Goal: Check status: Check status

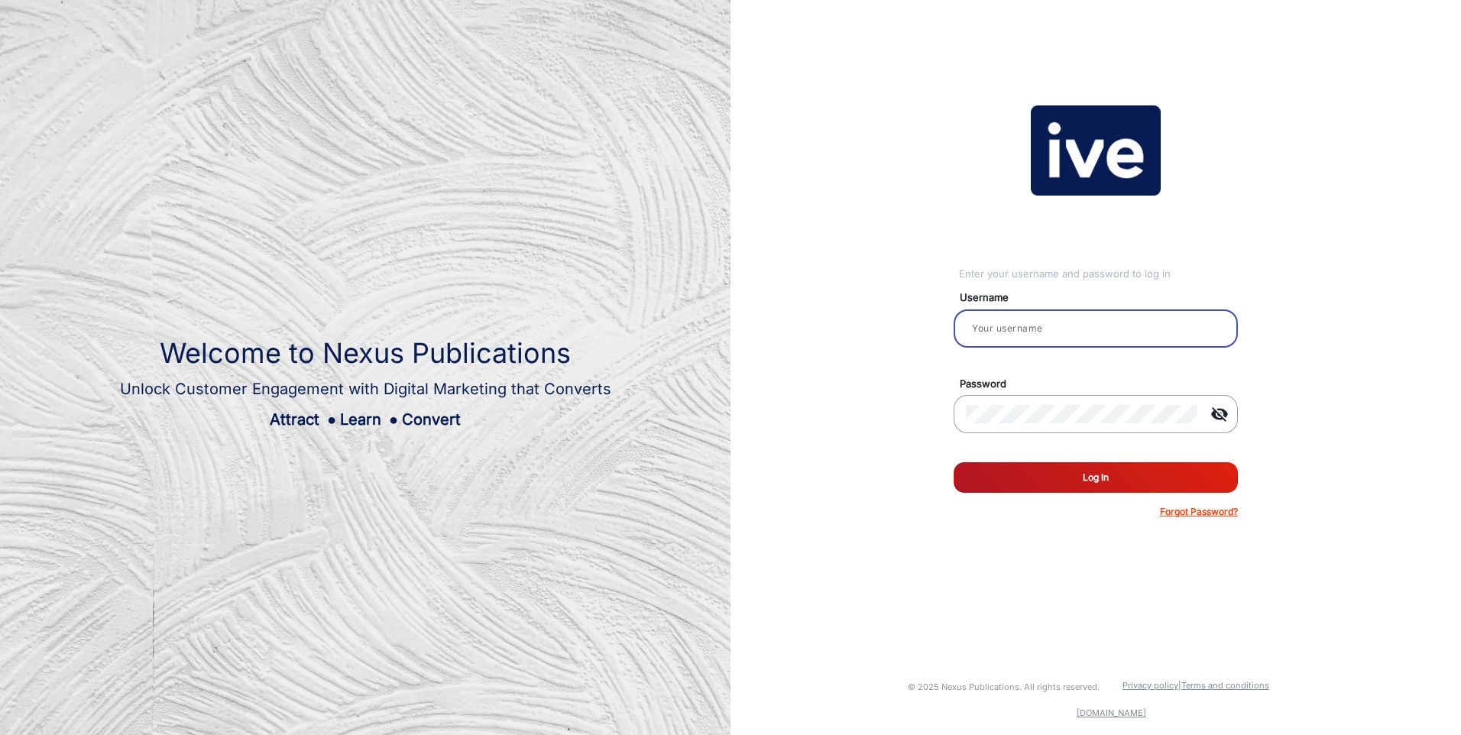
click at [1044, 319] on input "email" at bounding box center [1096, 328] width 260 height 18
type input "[PERSON_NAME]"
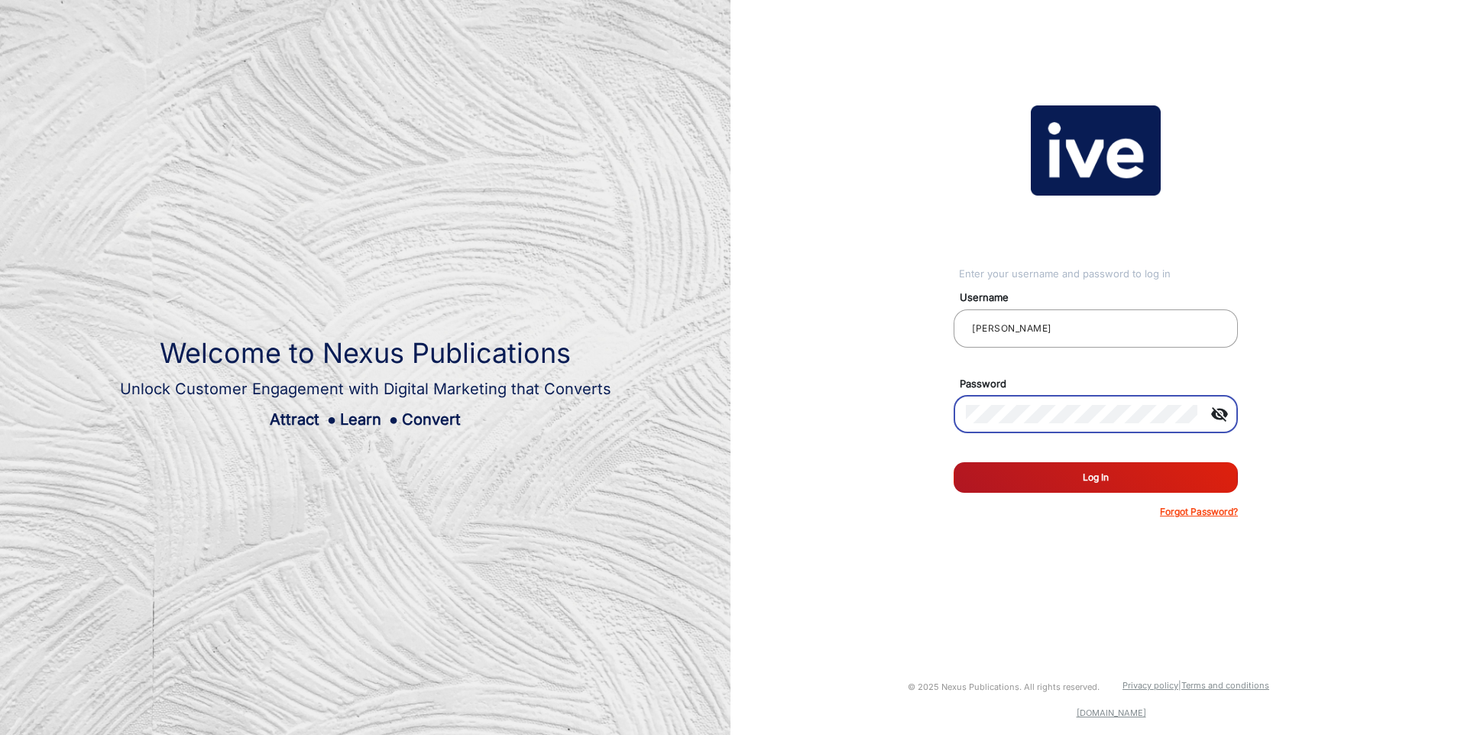
click at [954, 462] on button "Log In" at bounding box center [1096, 477] width 284 height 31
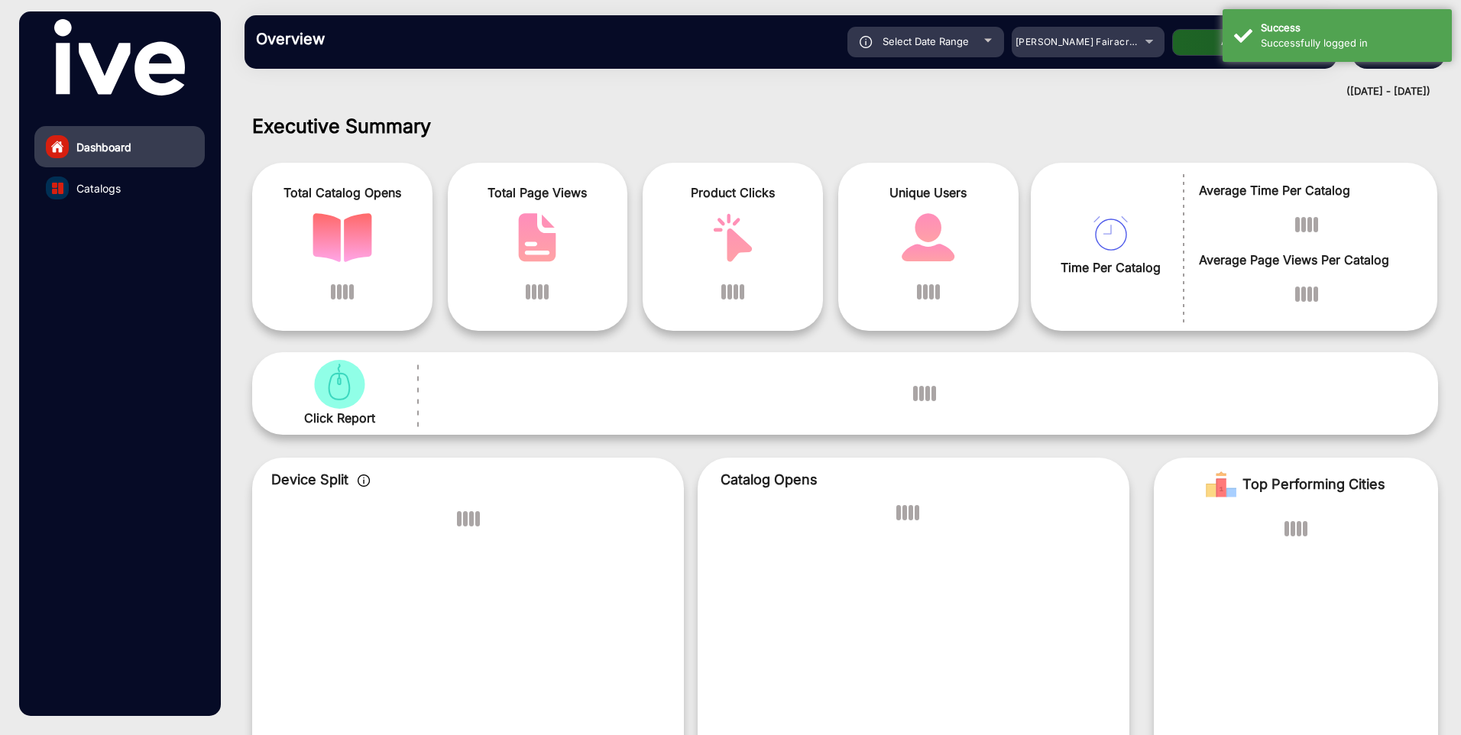
scroll to position [11, 0]
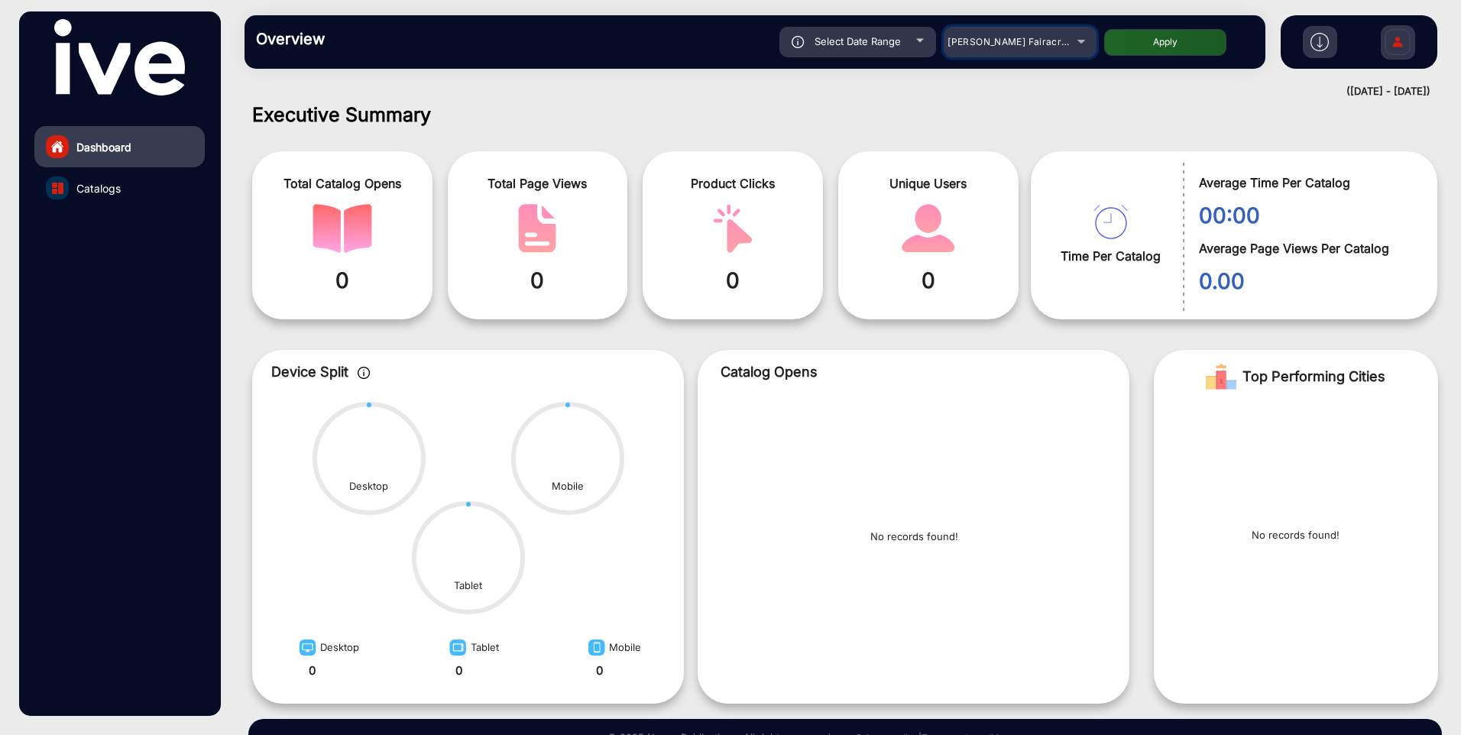
click at [1008, 34] on div "[PERSON_NAME] Fairacre Farms" at bounding box center [1009, 42] width 122 height 18
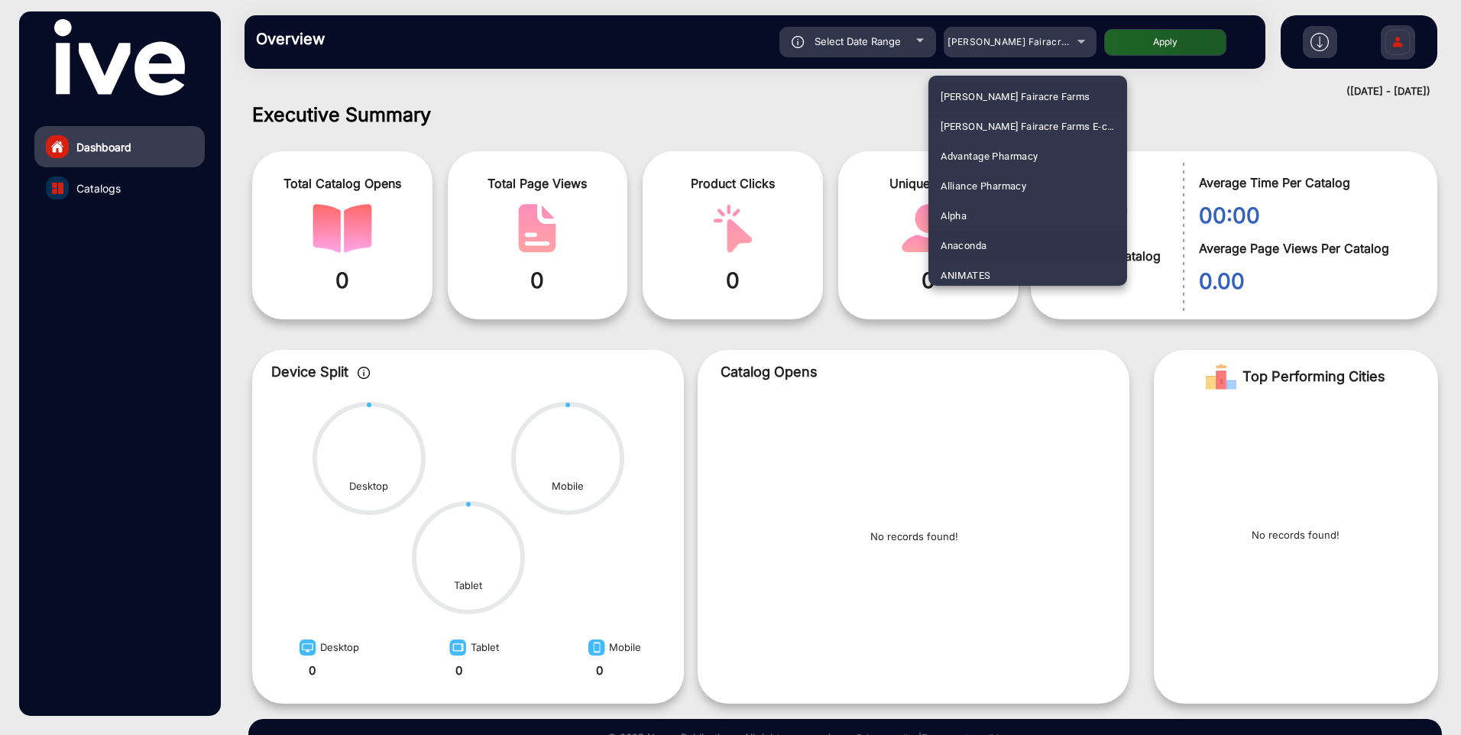
click at [1026, 246] on mat-option "Anaconda" at bounding box center [1028, 246] width 199 height 30
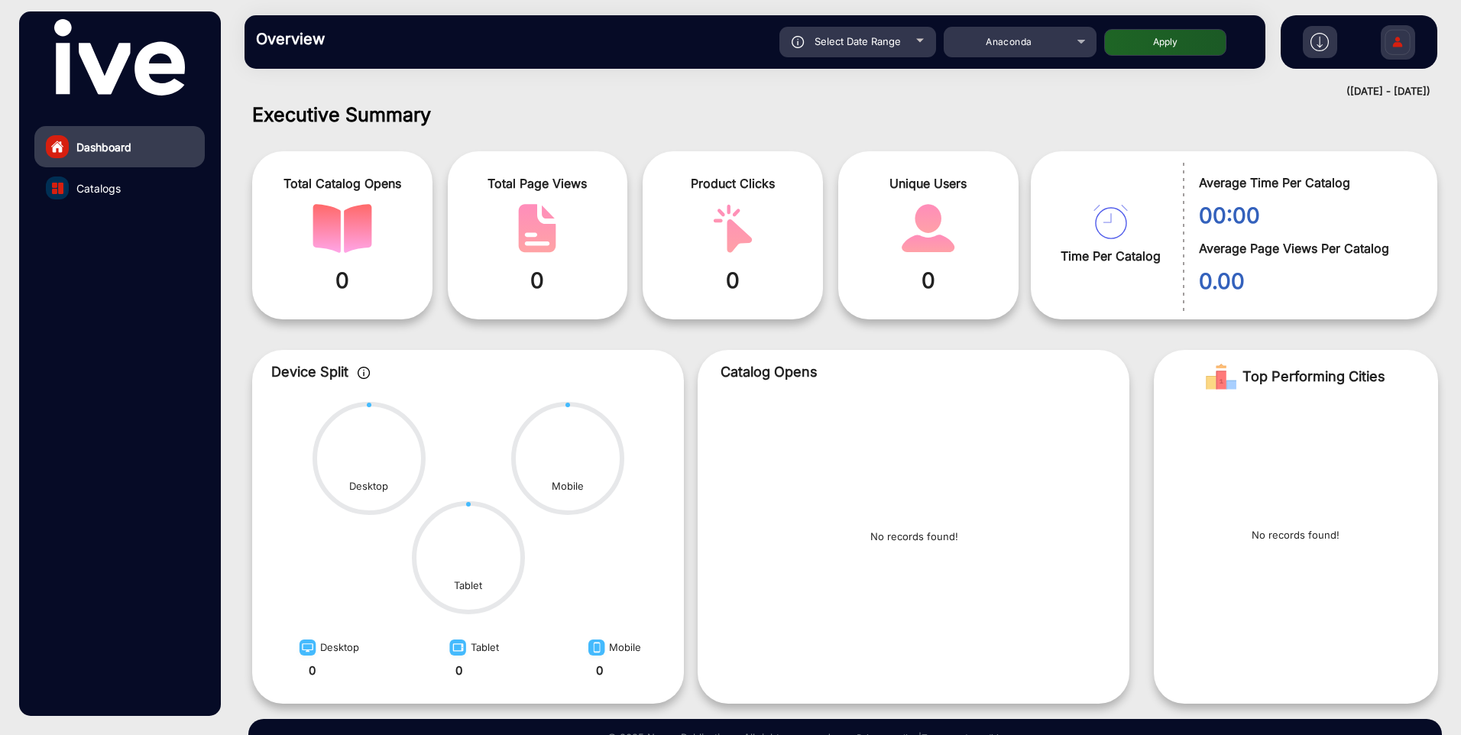
click at [1173, 54] on button "Apply" at bounding box center [1165, 42] width 122 height 27
type input "[DATE]"
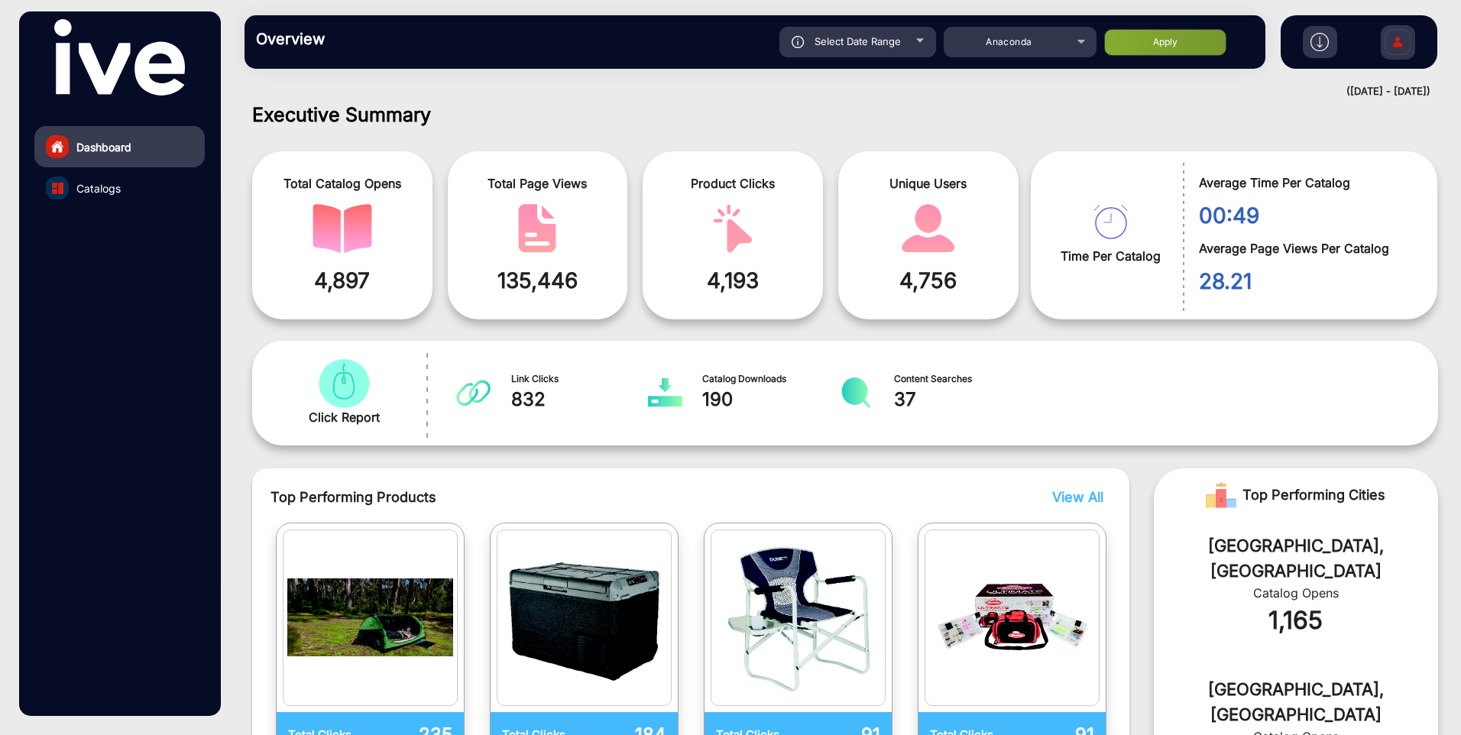
click at [153, 192] on link "Catalogs" at bounding box center [119, 187] width 170 height 41
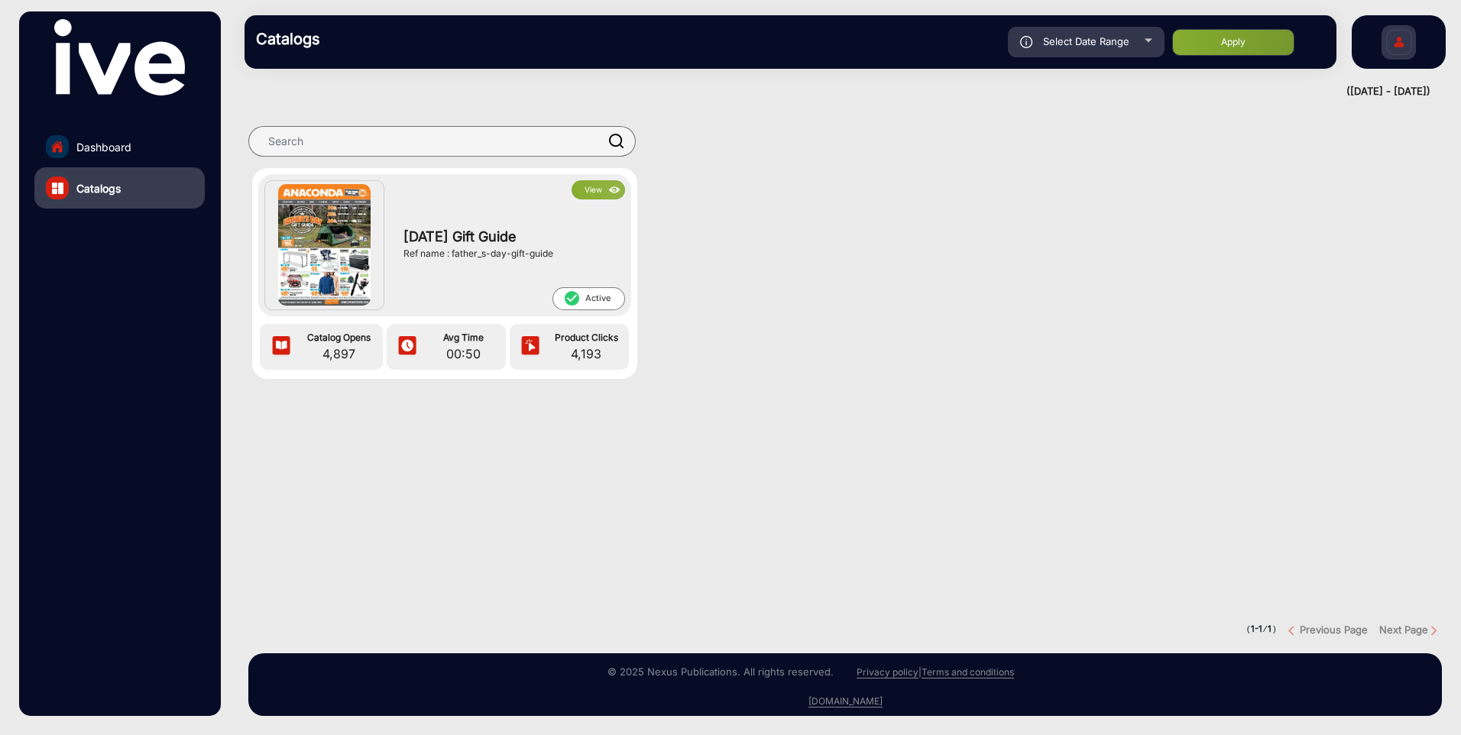
click at [1091, 52] on div "Select Date Range" at bounding box center [1086, 42] width 157 height 31
type input "[DATE]"
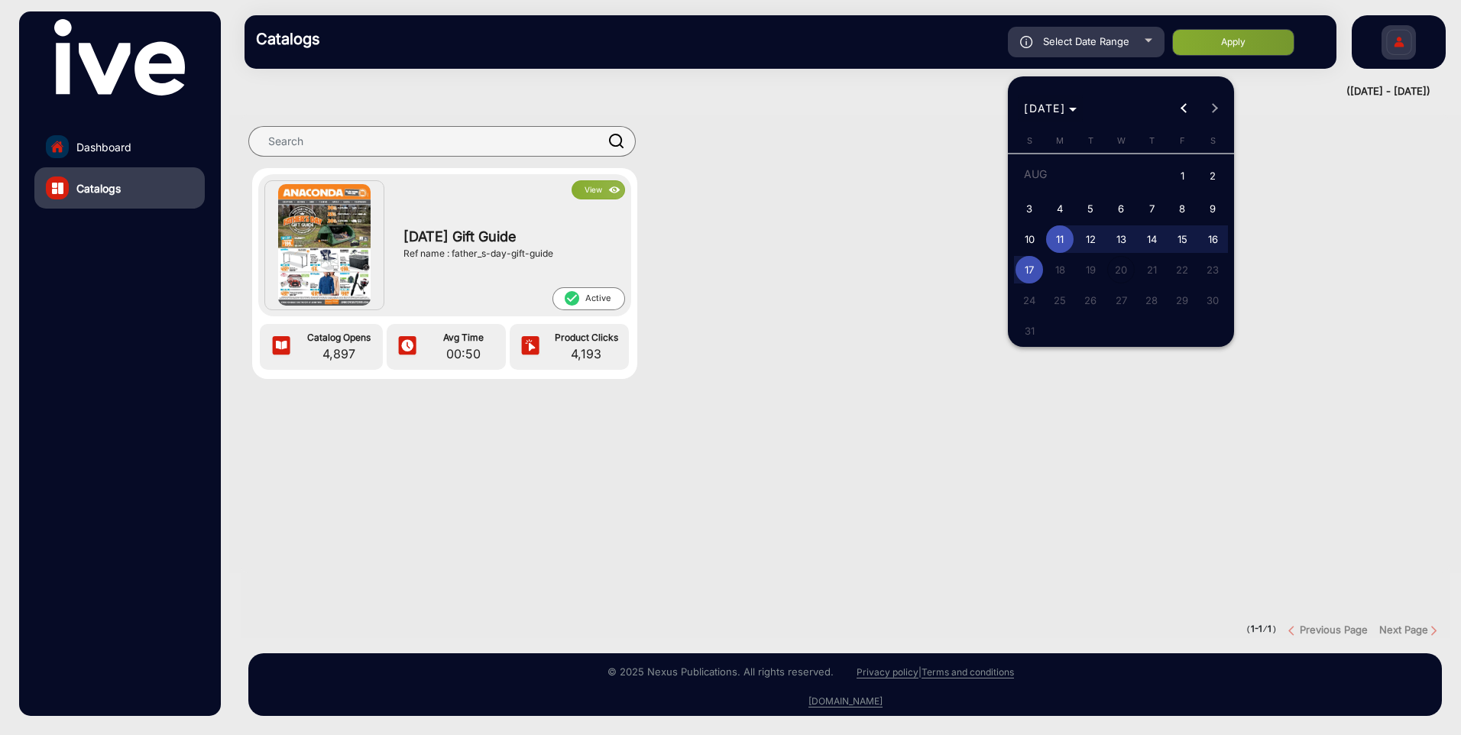
click at [1065, 113] on span "[DATE]" at bounding box center [1044, 108] width 41 height 13
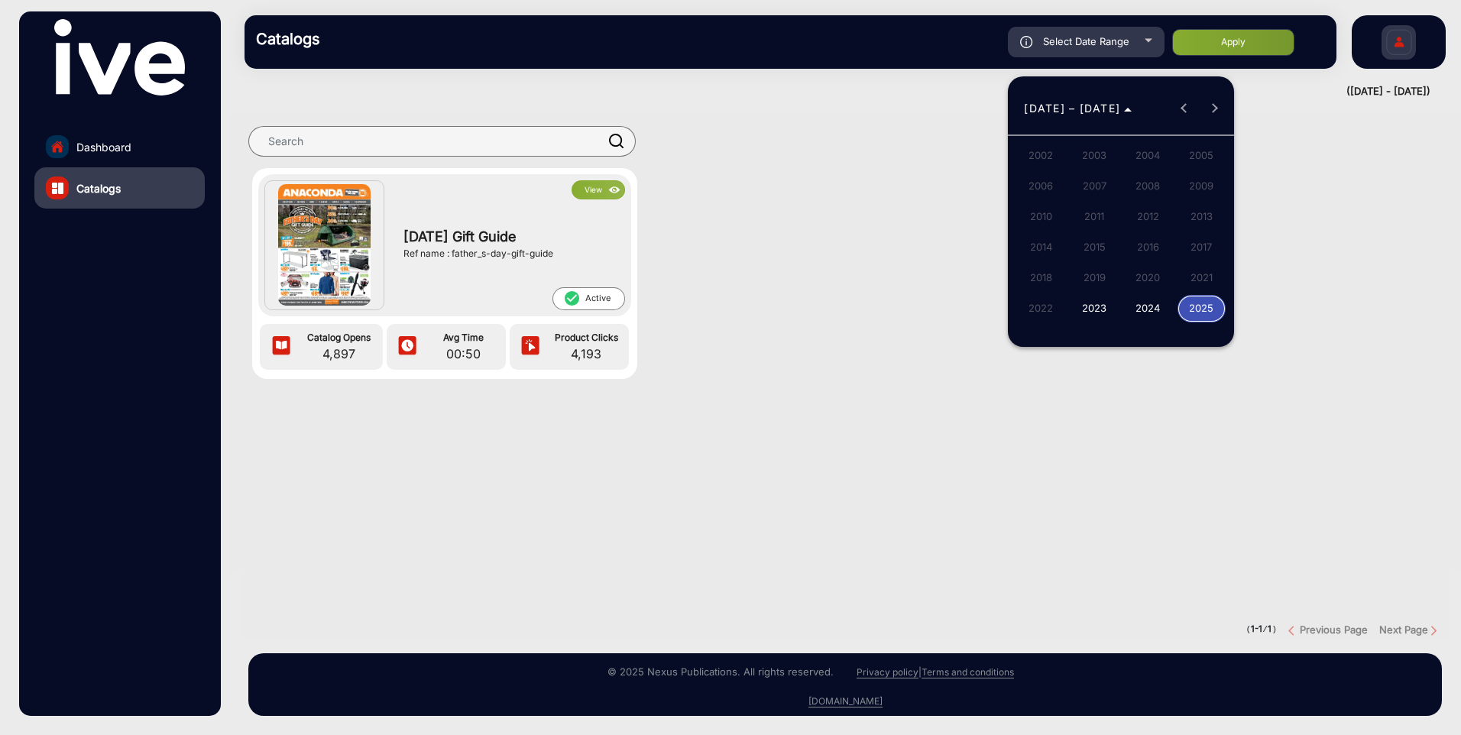
click at [1148, 305] on span "2024" at bounding box center [1148, 309] width 48 height 28
click at [1197, 245] on span "DEC" at bounding box center [1202, 248] width 48 height 28
click at [1059, 208] on span "2" at bounding box center [1060, 205] width 28 height 28
type input "[DATE]"
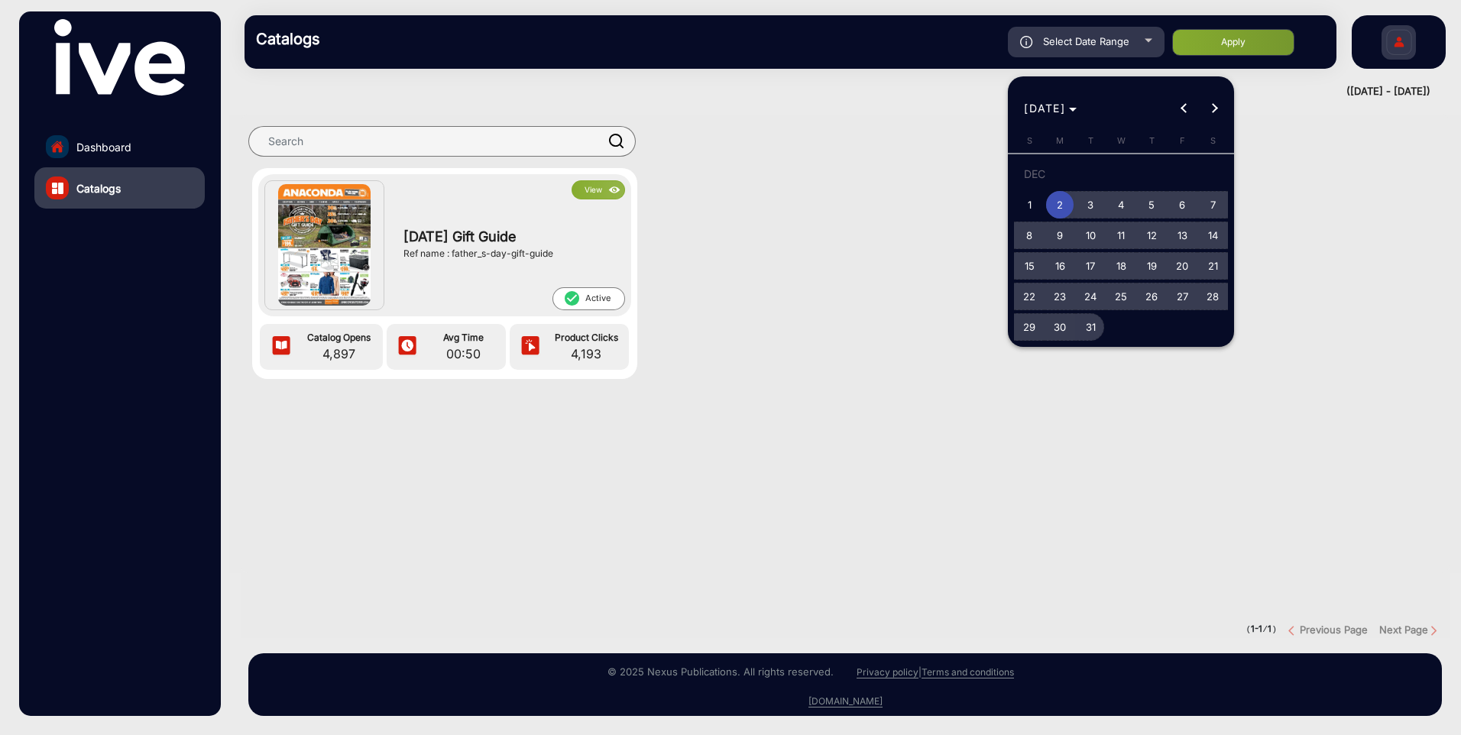
click at [1103, 326] on span "31" at bounding box center [1091, 327] width 28 height 28
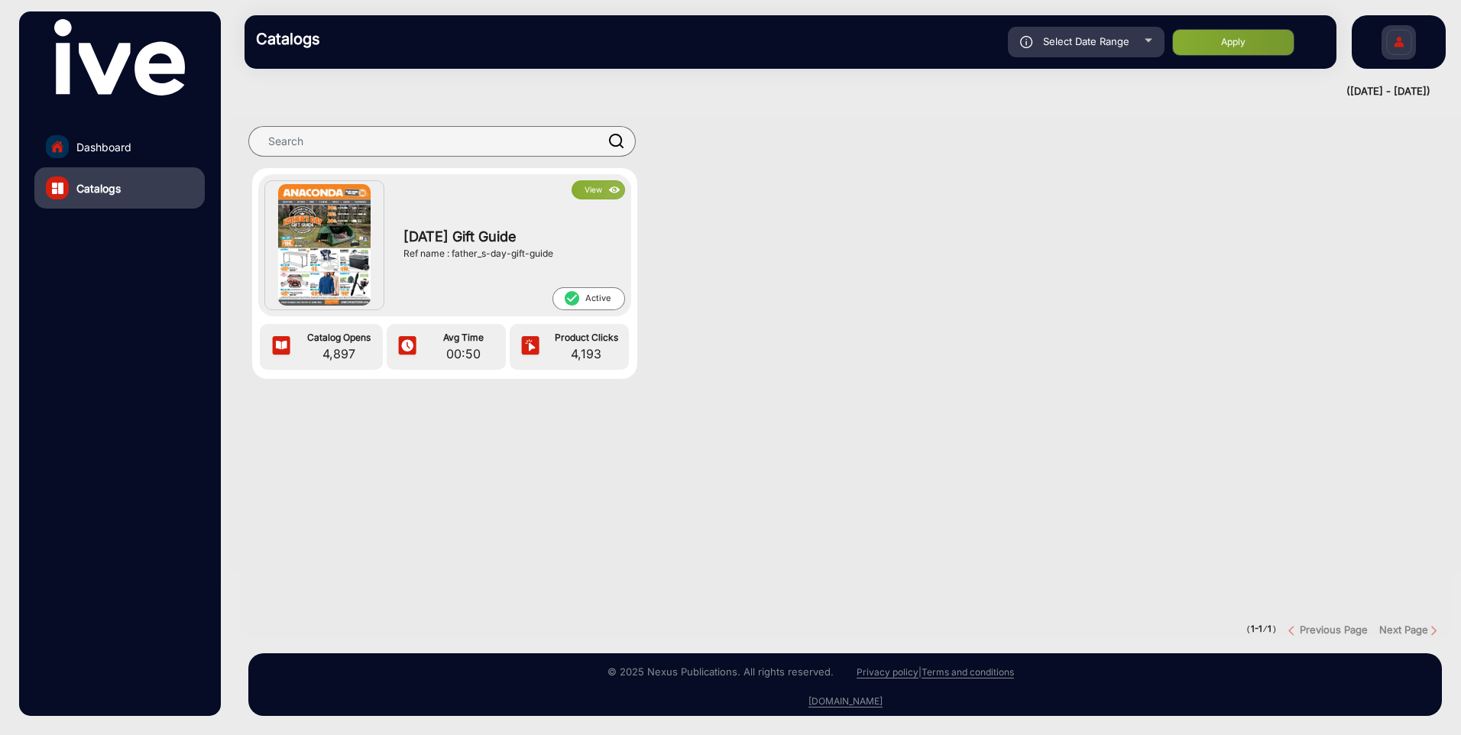
type input "[DATE]"
click at [1227, 52] on button "Apply" at bounding box center [1233, 42] width 122 height 27
type input "[DATE]"
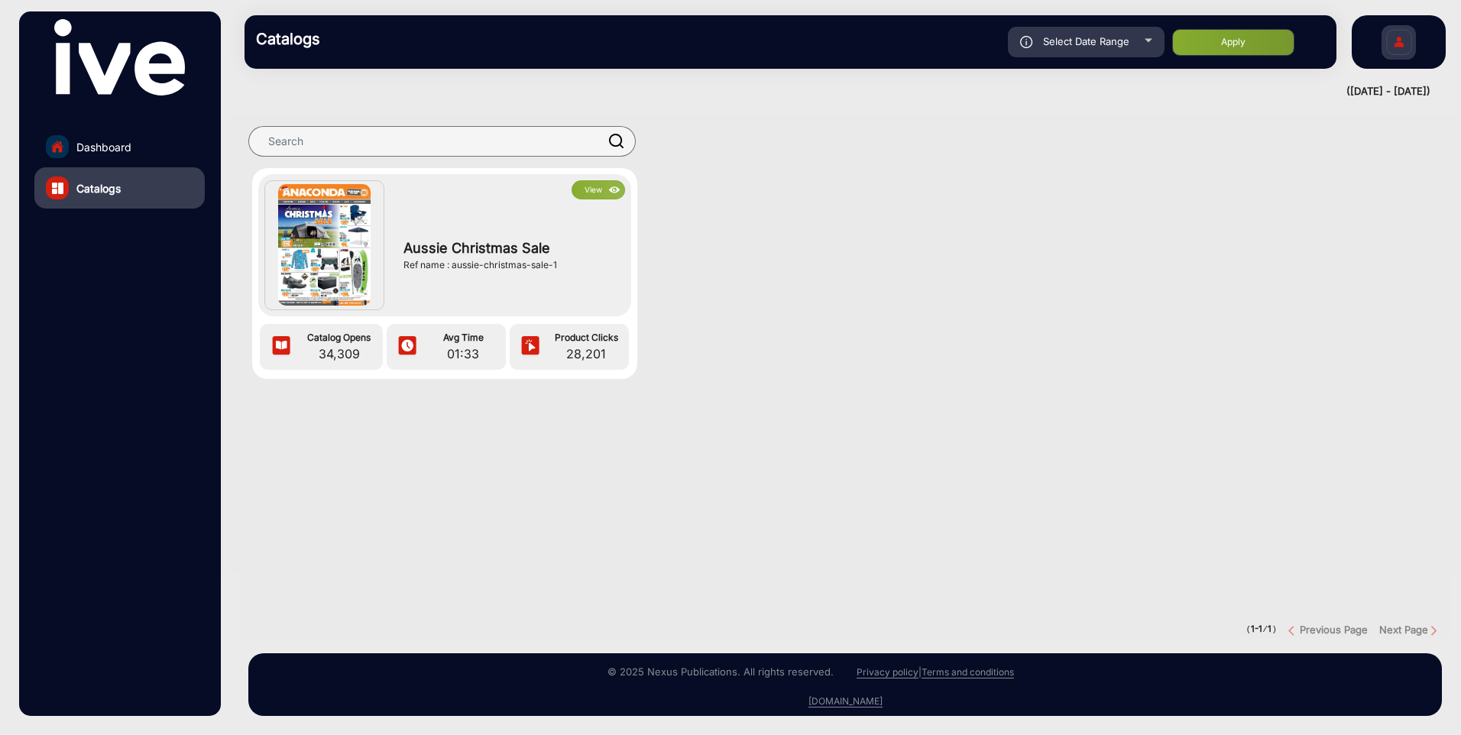
click at [602, 189] on button "View" at bounding box center [599, 189] width 54 height 19
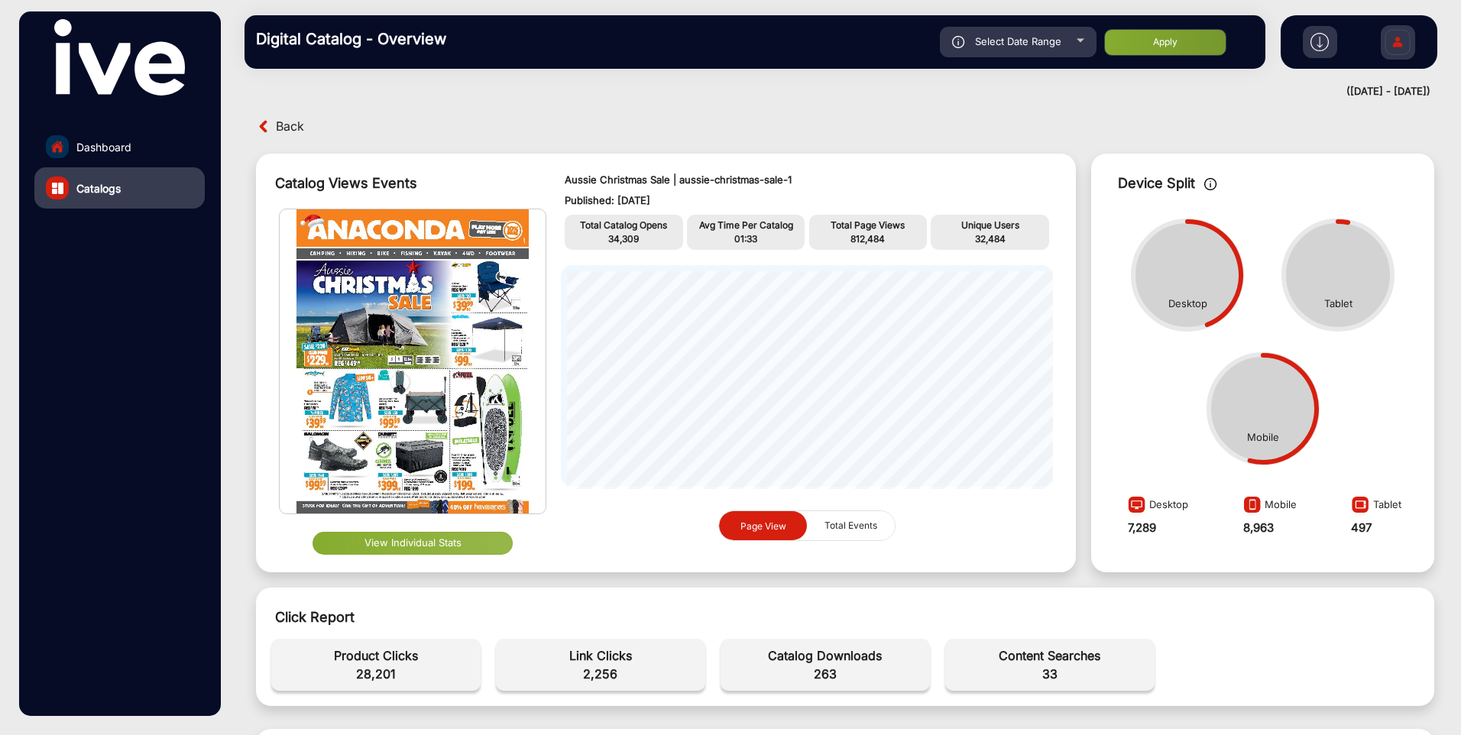
click at [822, 524] on span "Total Events" at bounding box center [851, 525] width 71 height 29
click at [792, 525] on span "Page View" at bounding box center [763, 526] width 64 height 30
click at [893, 530] on button "Total Events" at bounding box center [851, 525] width 88 height 29
click at [772, 527] on span "Page View" at bounding box center [764, 525] width 46 height 11
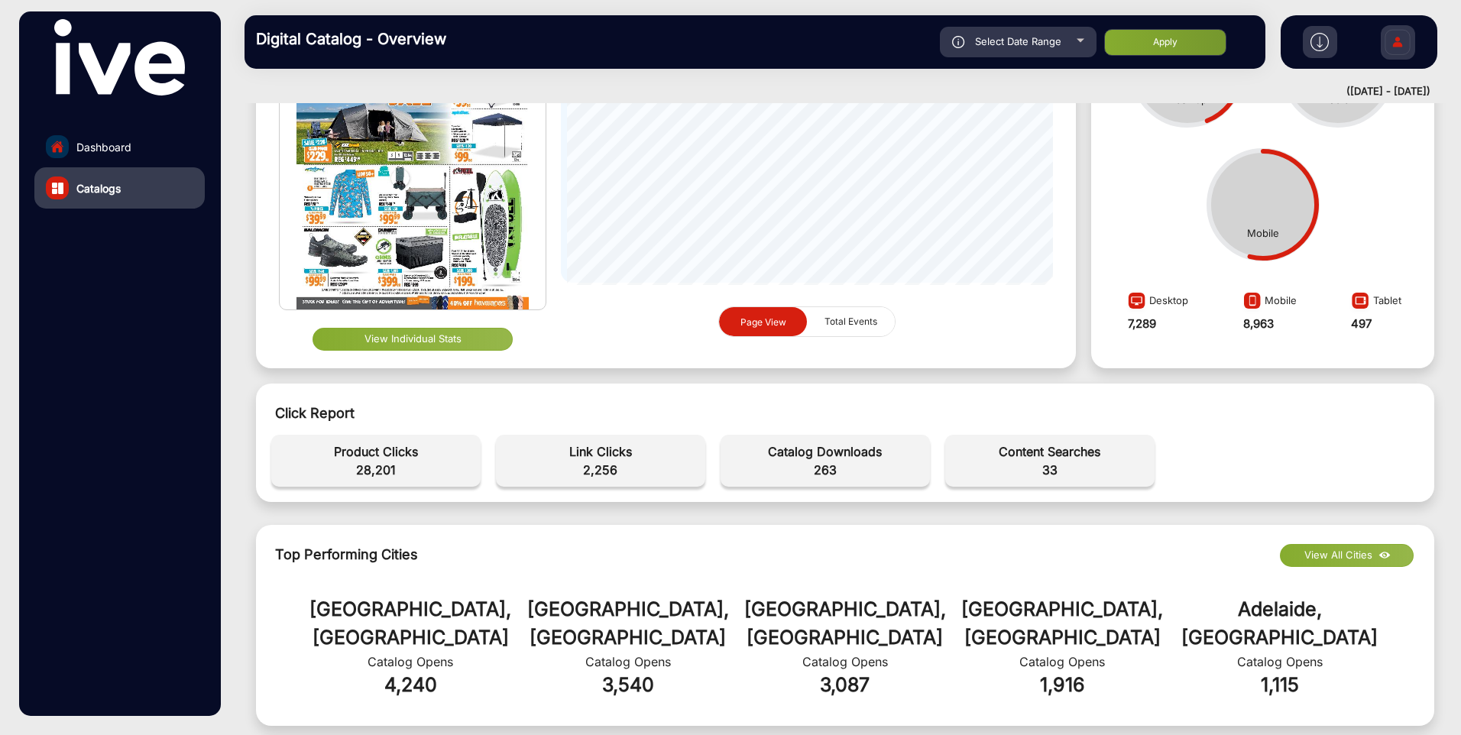
click at [471, 339] on button "View Individual Stats" at bounding box center [413, 339] width 201 height 23
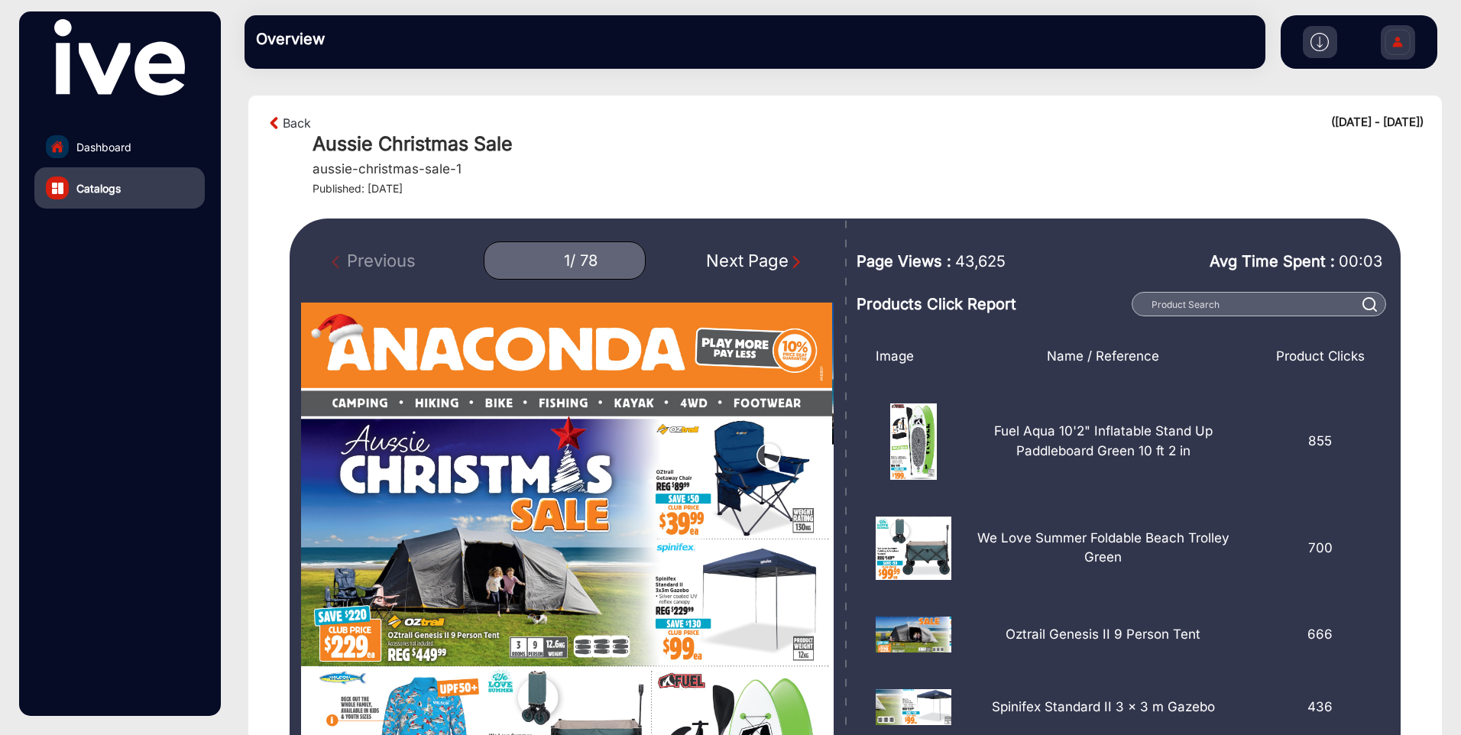
click at [722, 250] on div "Next Page" at bounding box center [755, 260] width 98 height 25
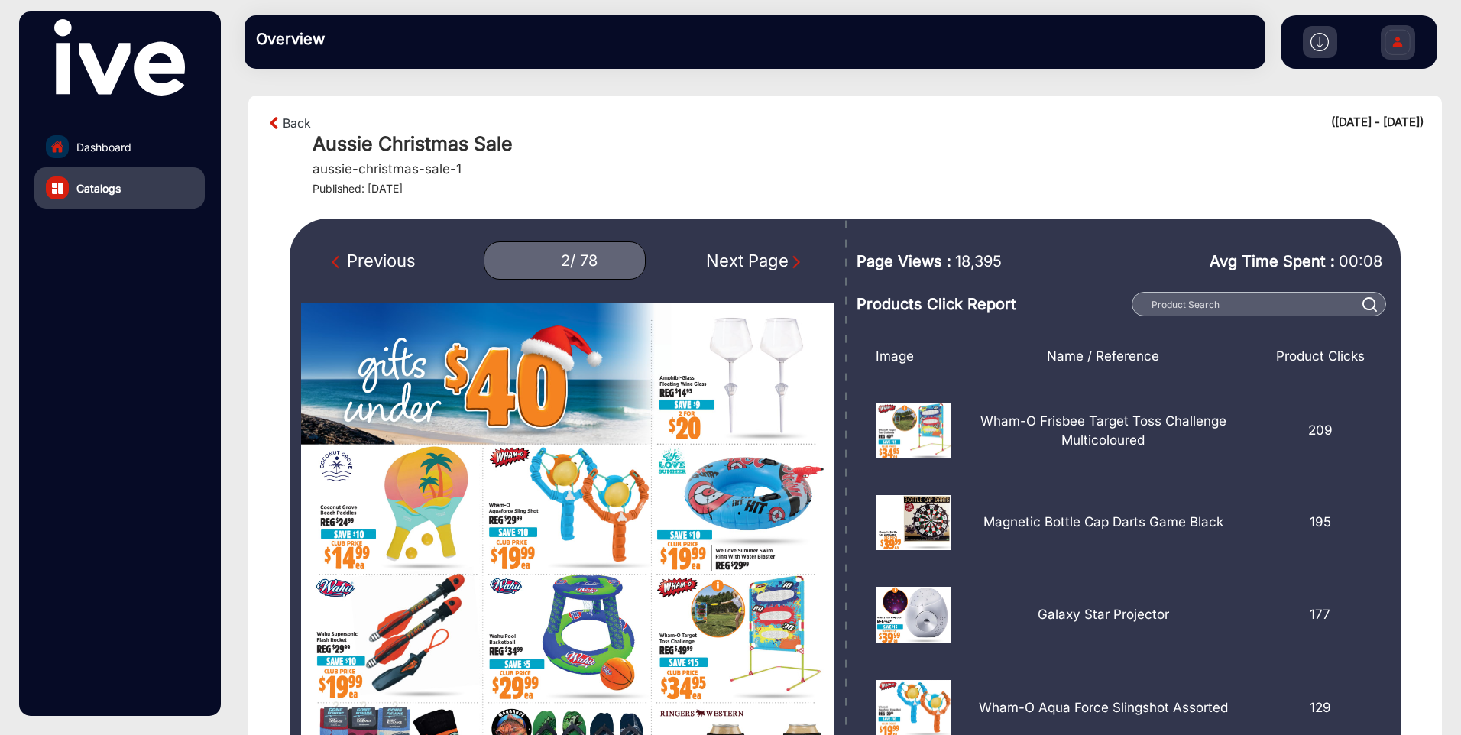
drag, startPoint x: 439, startPoint y: 244, endPoint x: 422, endPoint y: 251, distance: 18.5
click at [437, 244] on div "Previous 2 / 78 Next Page" at bounding box center [567, 261] width 533 height 38
click at [420, 254] on div "Previous 2 / 78 Next Page" at bounding box center [567, 261] width 533 height 38
click at [388, 278] on div "Previous 2 / 78 Next Page" at bounding box center [567, 261] width 533 height 38
click at [387, 261] on div "Previous" at bounding box center [374, 260] width 84 height 25
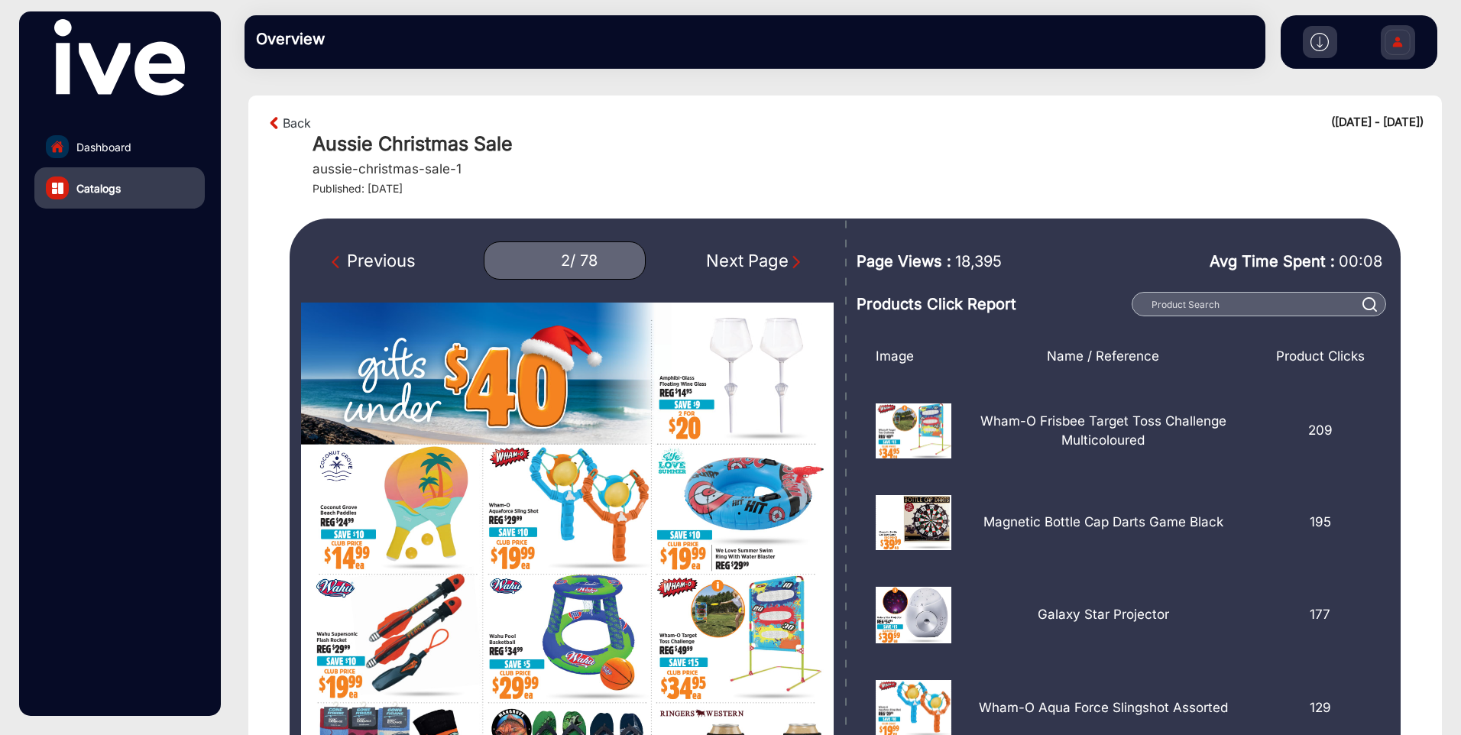
type input "1"
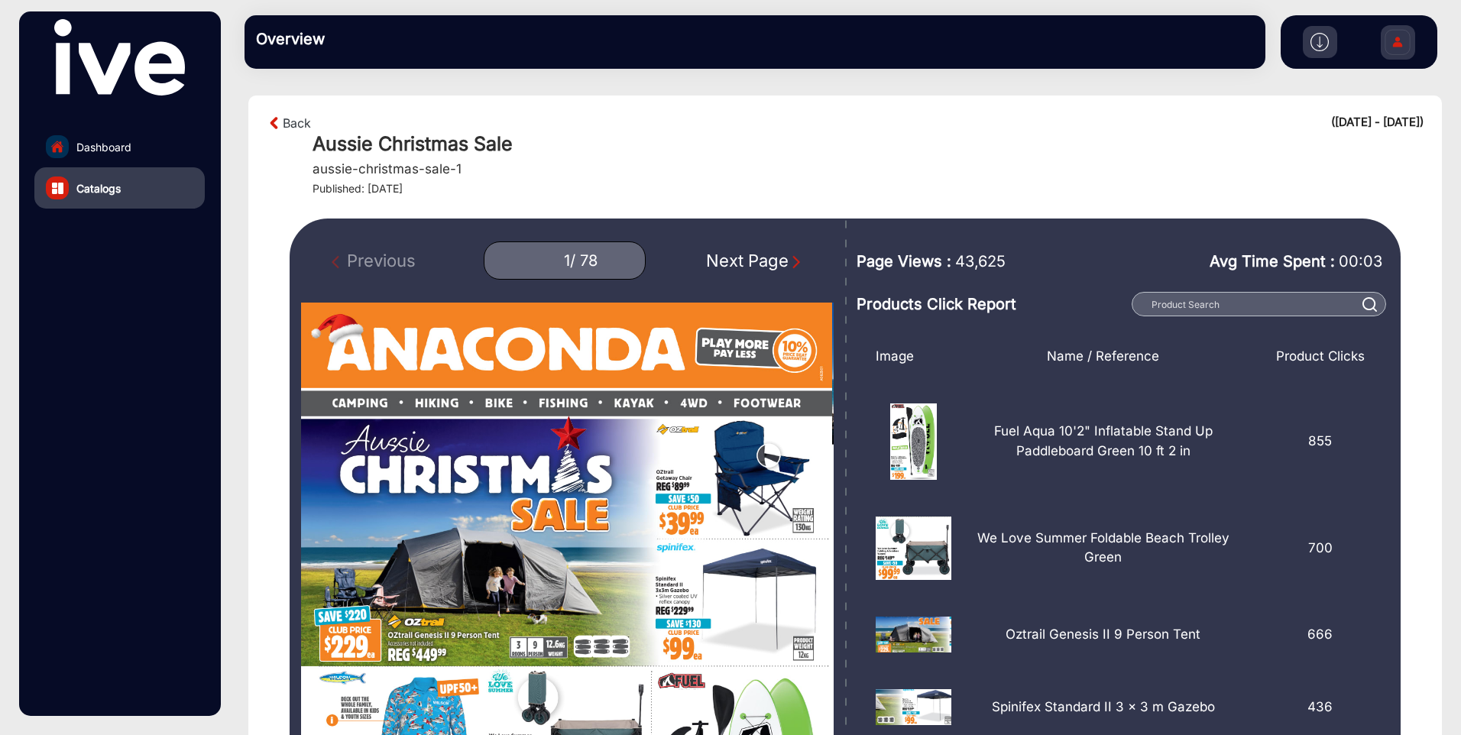
click at [1400, 44] on img at bounding box center [1398, 45] width 32 height 54
